Goal: Information Seeking & Learning: Learn about a topic

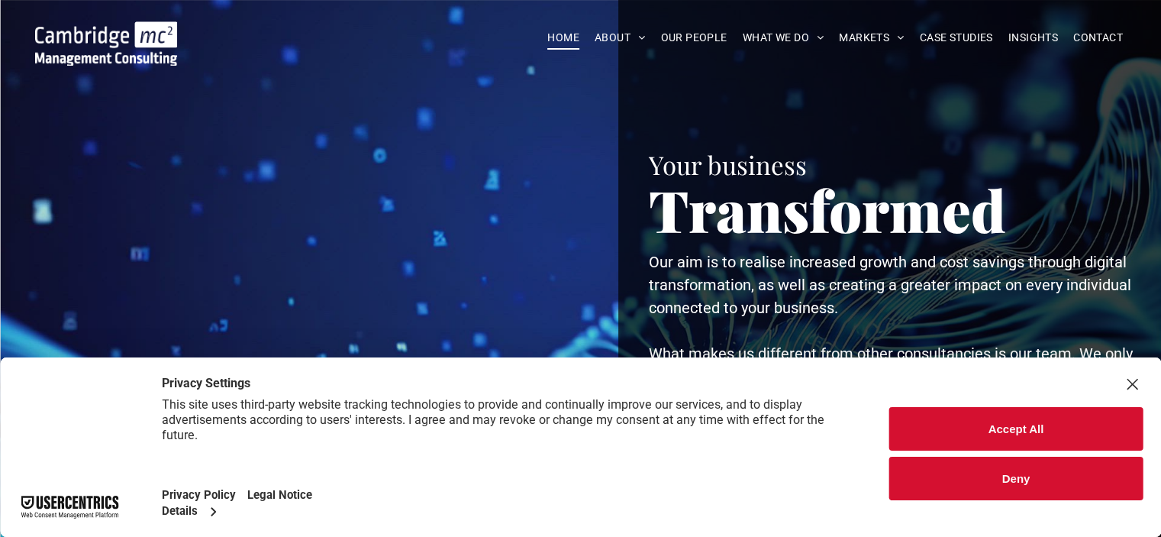
click at [1003, 426] on button "Accept All" at bounding box center [1015, 429] width 253 height 44
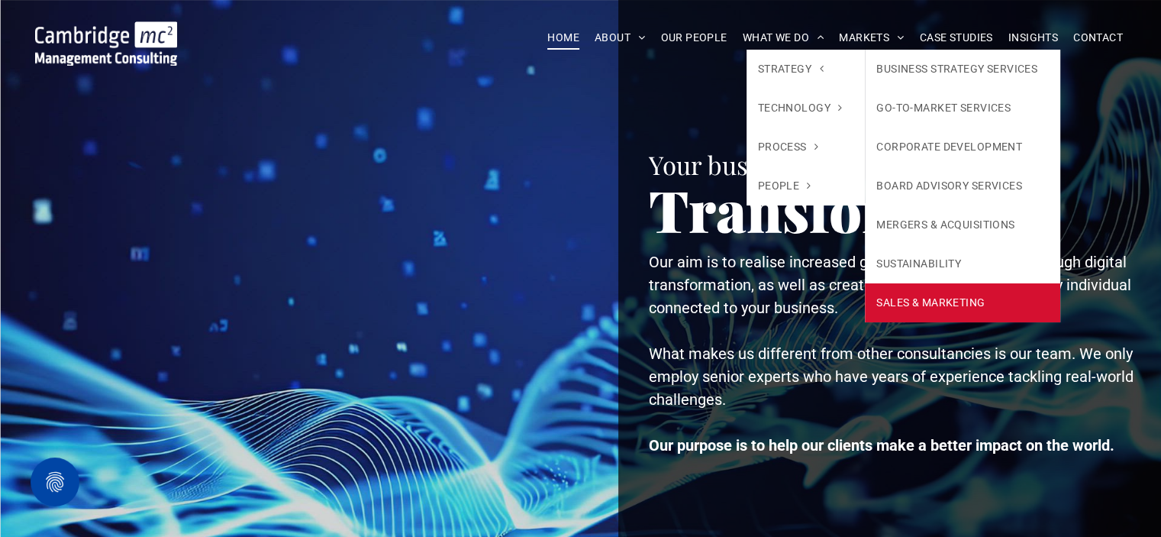
click at [909, 295] on link "SALES & MARKETING" at bounding box center [962, 302] width 195 height 39
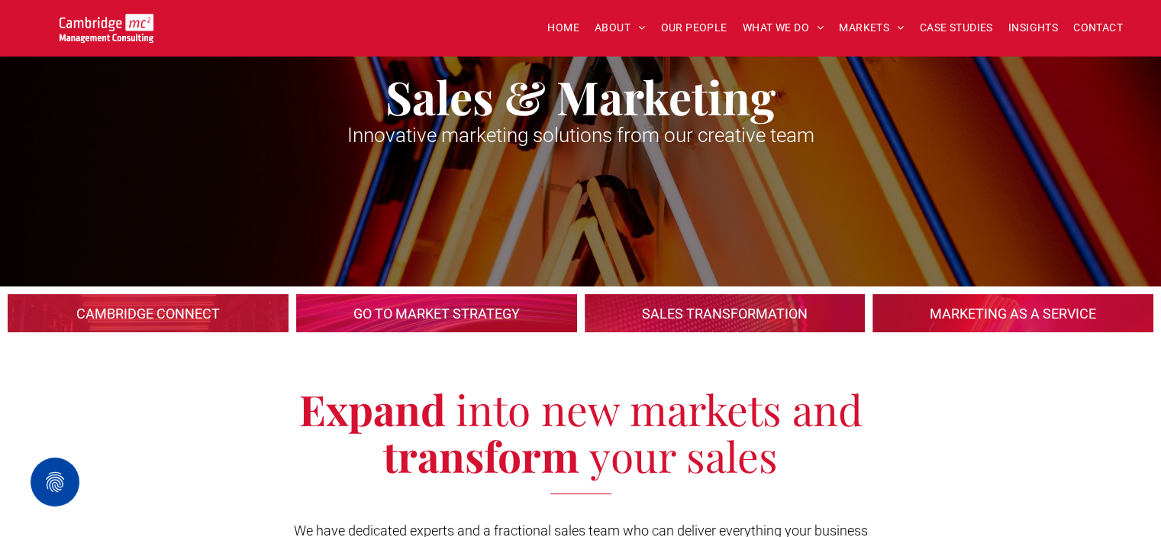
scroll to position [76, 0]
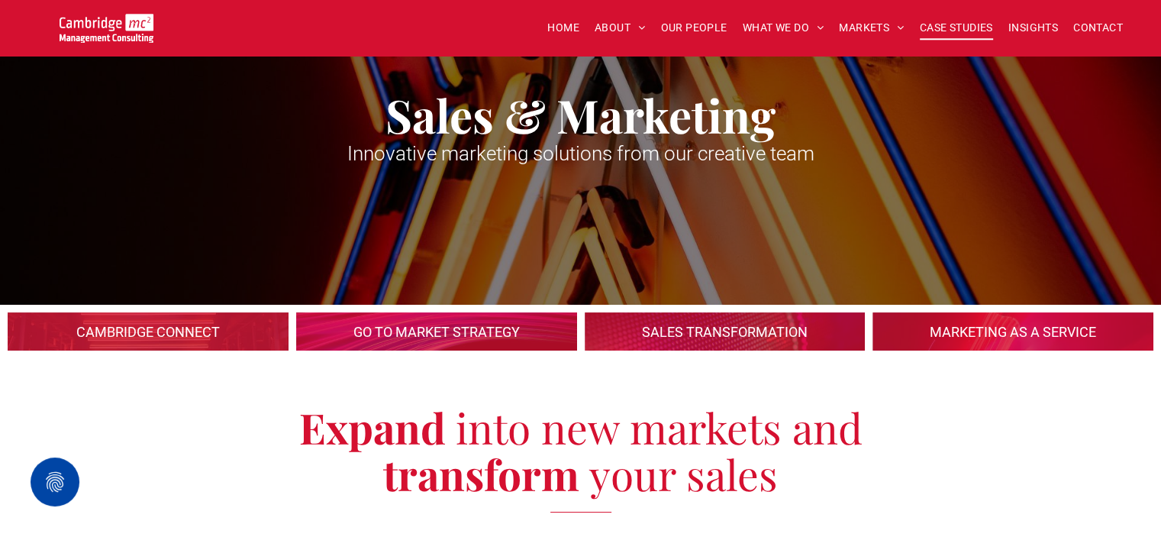
click at [964, 27] on span "CASE STUDIES" at bounding box center [956, 28] width 73 height 24
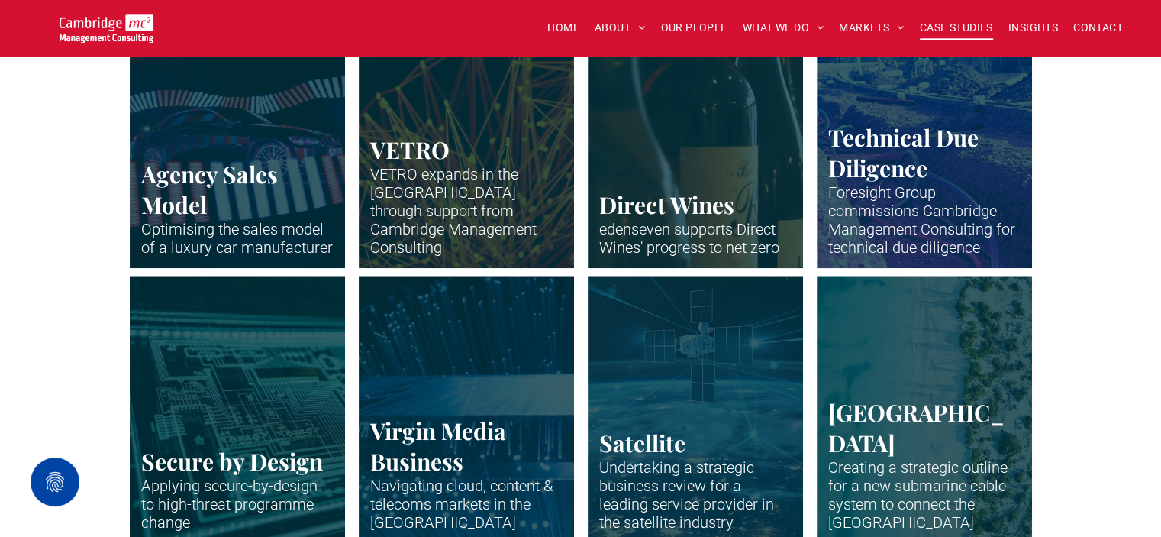
scroll to position [1908, 0]
